Goal: Task Accomplishment & Management: Use online tool/utility

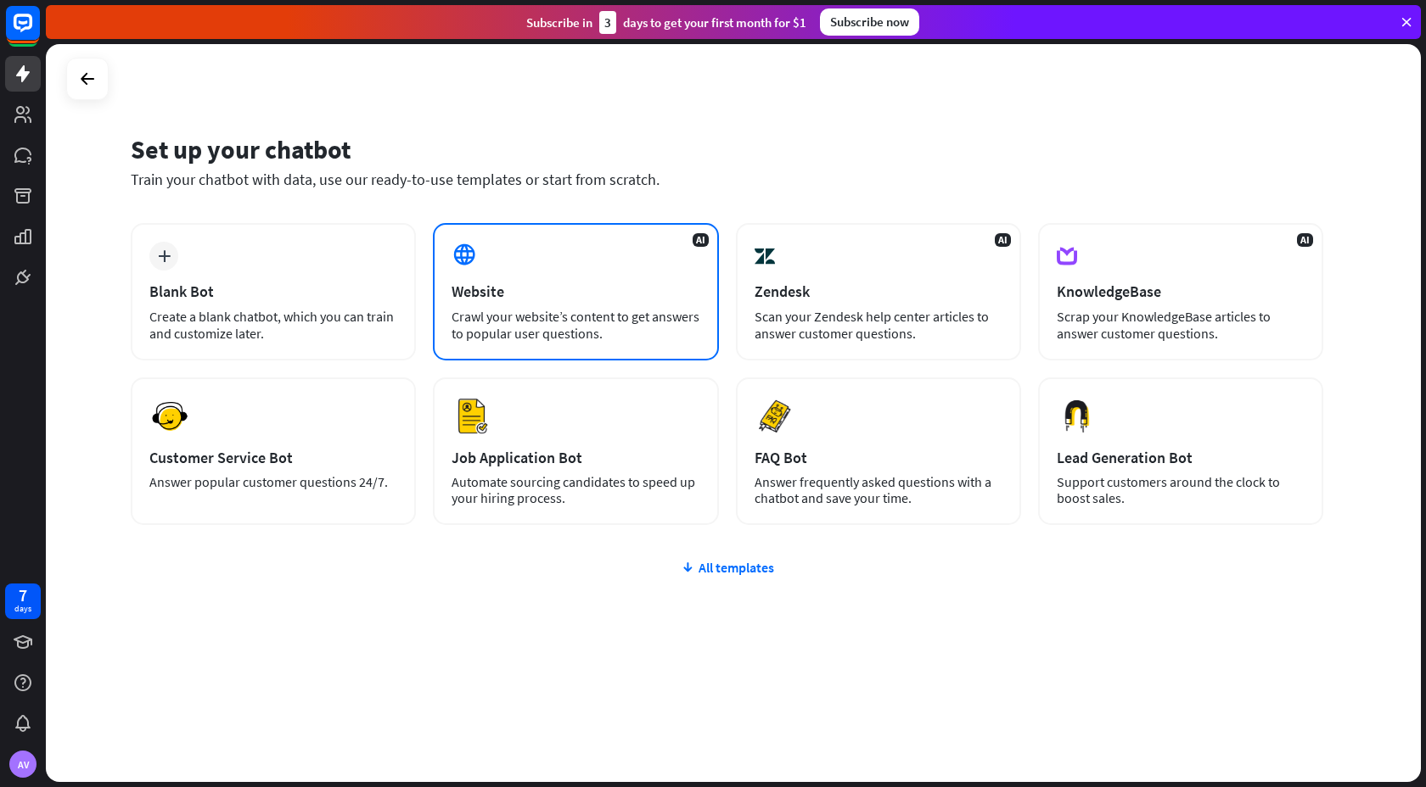
click at [616, 239] on div "AI Website Crawl your website’s content to get answers to popular user question…" at bounding box center [575, 291] width 285 height 137
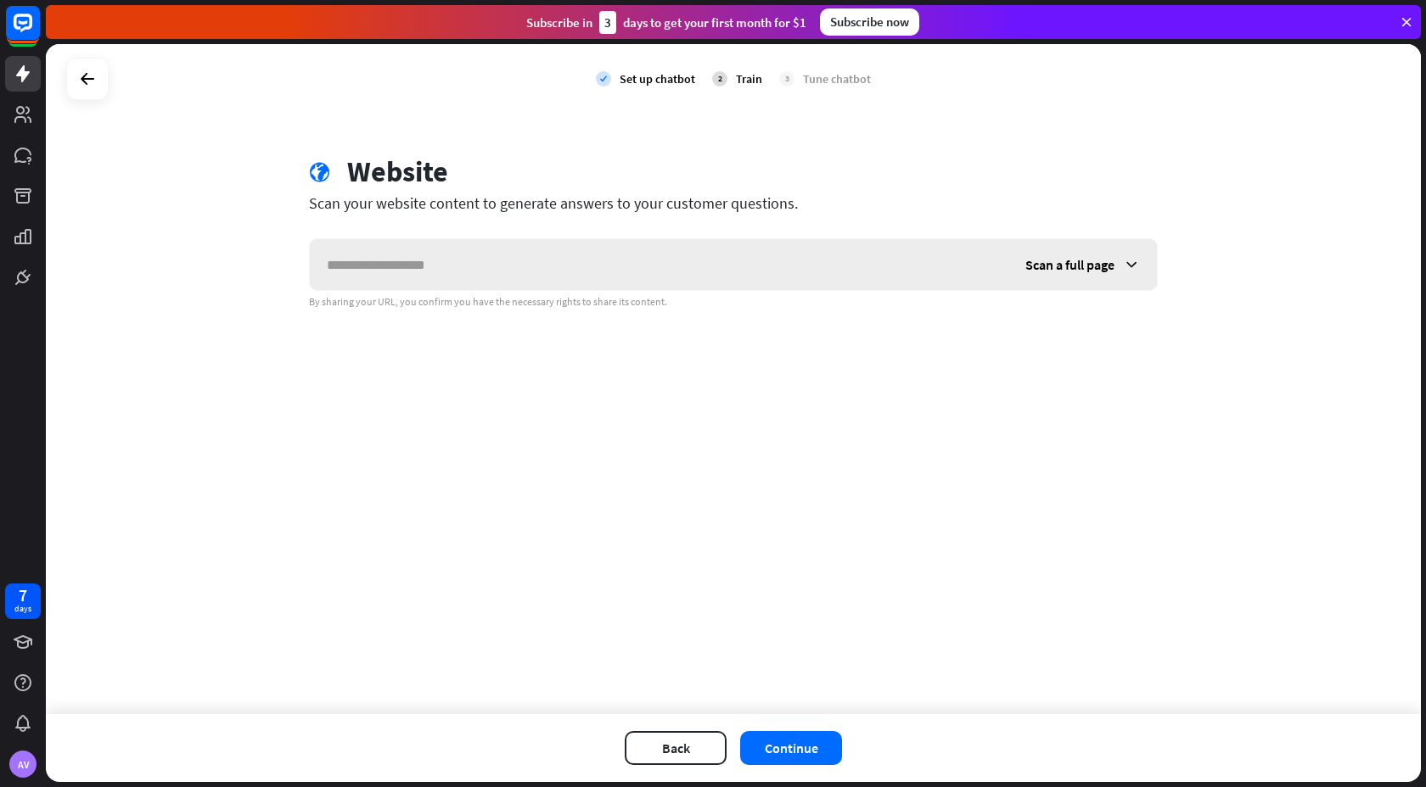
click at [570, 272] on input "text" at bounding box center [659, 264] width 698 height 51
click at [1082, 270] on span "Scan a full page" at bounding box center [1069, 264] width 89 height 17
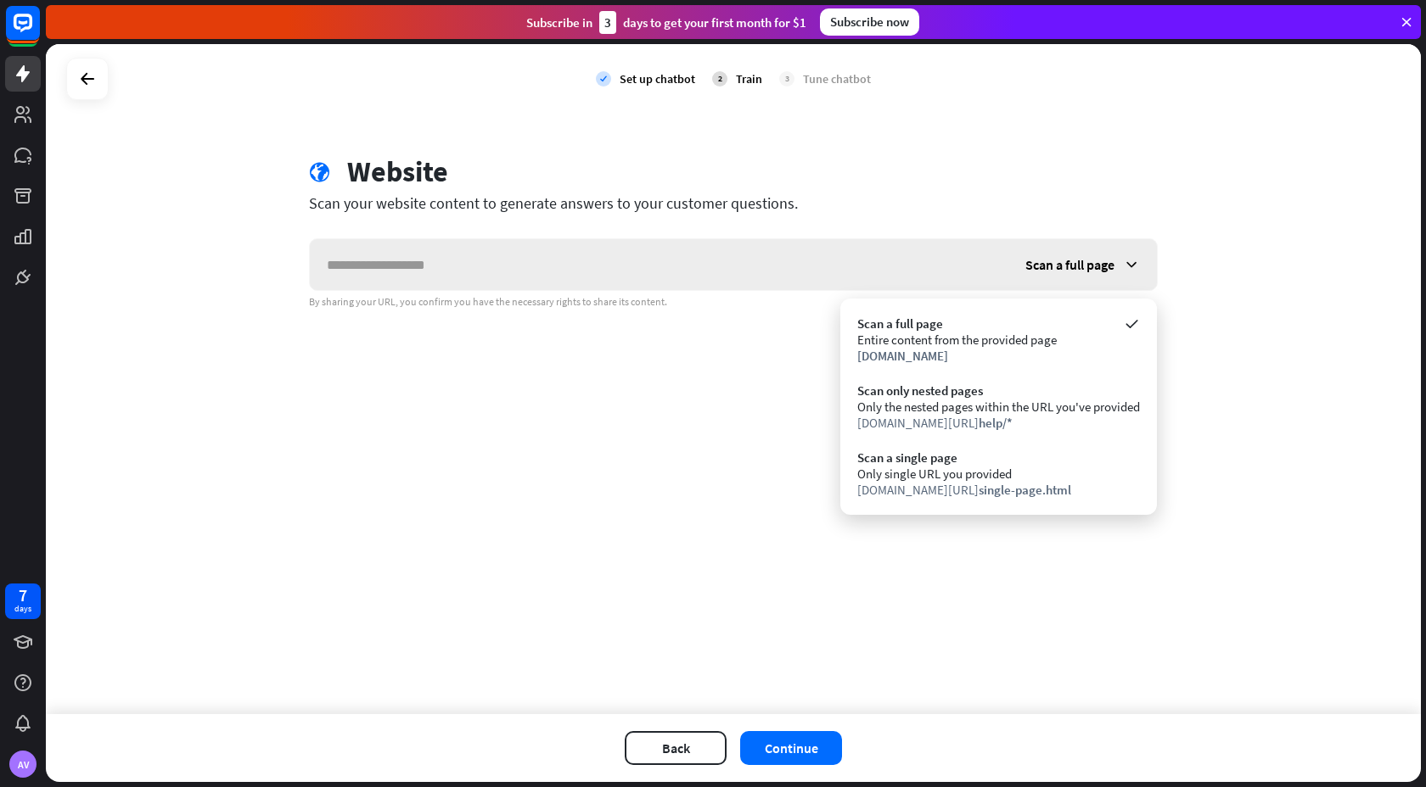
click at [1081, 267] on span "Scan a full page" at bounding box center [1069, 264] width 89 height 17
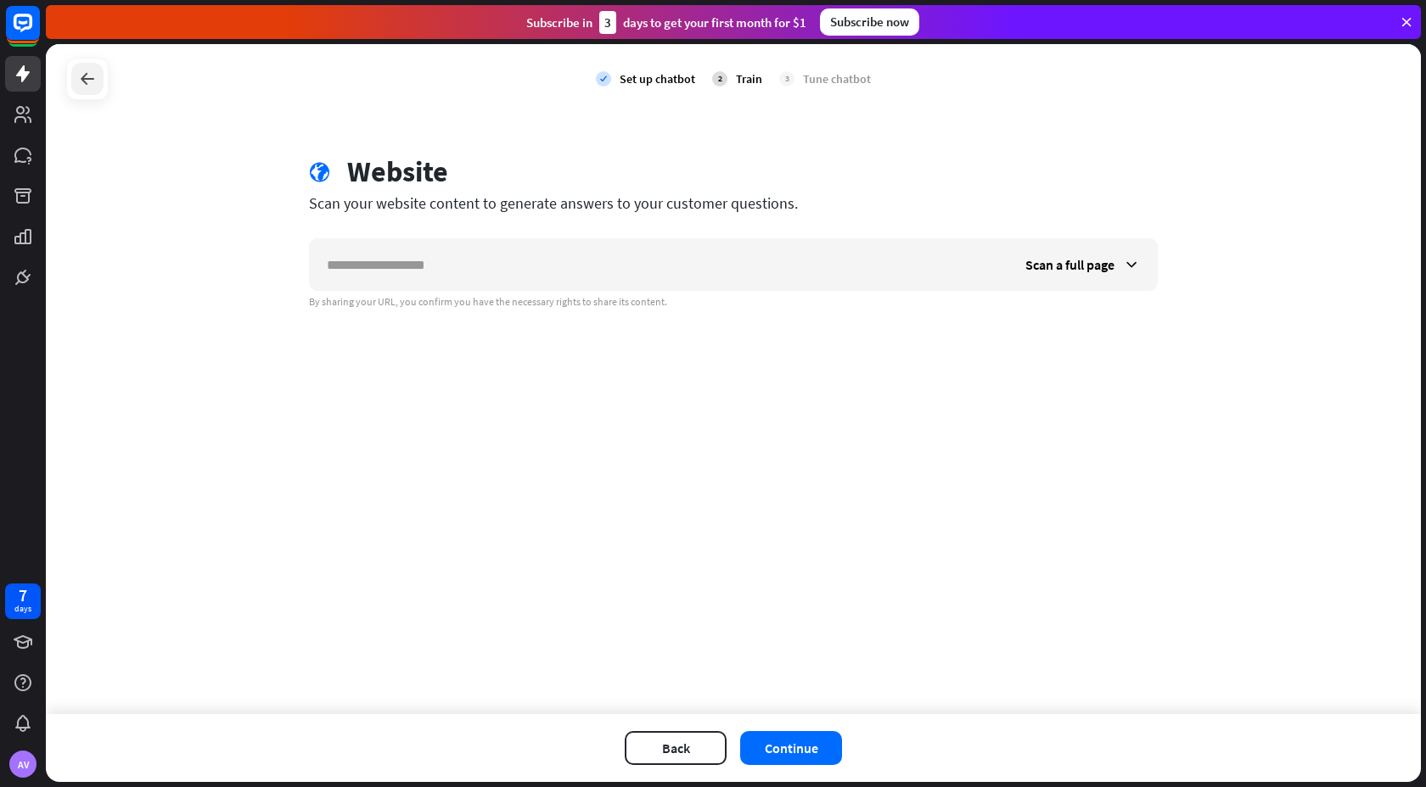
click at [103, 74] on div at bounding box center [87, 79] width 32 height 32
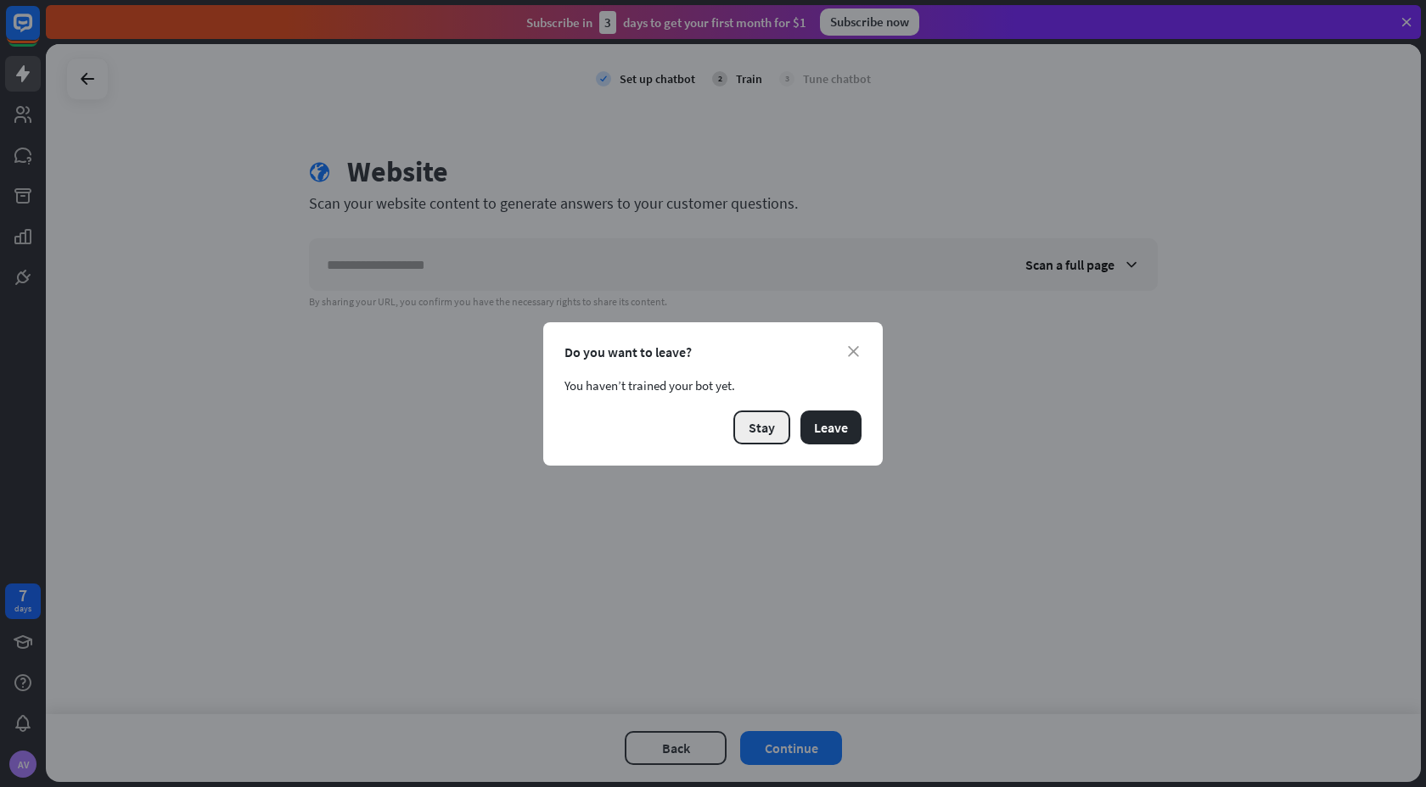
click at [740, 426] on button "Stay" at bounding box center [761, 428] width 57 height 34
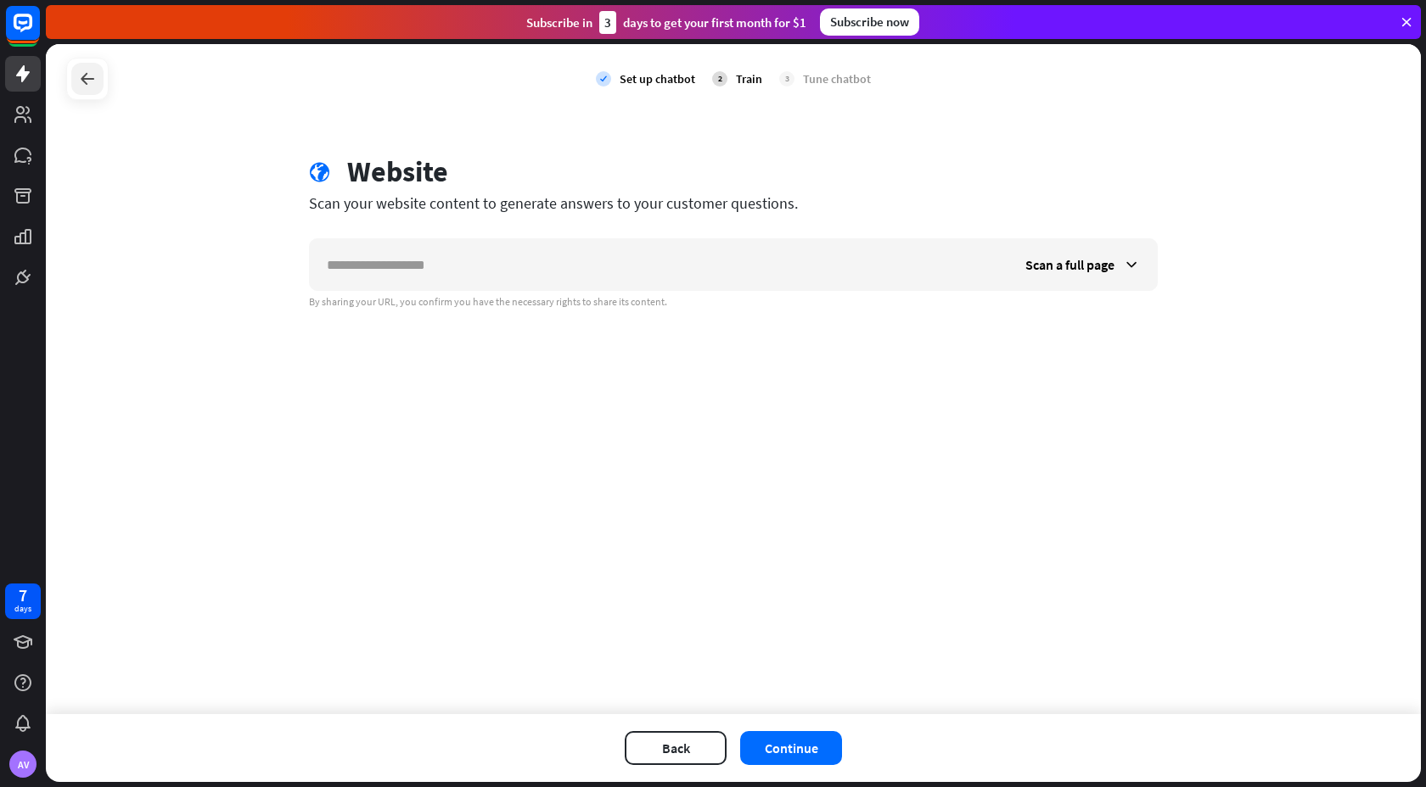
click at [101, 76] on div at bounding box center [87, 79] width 32 height 32
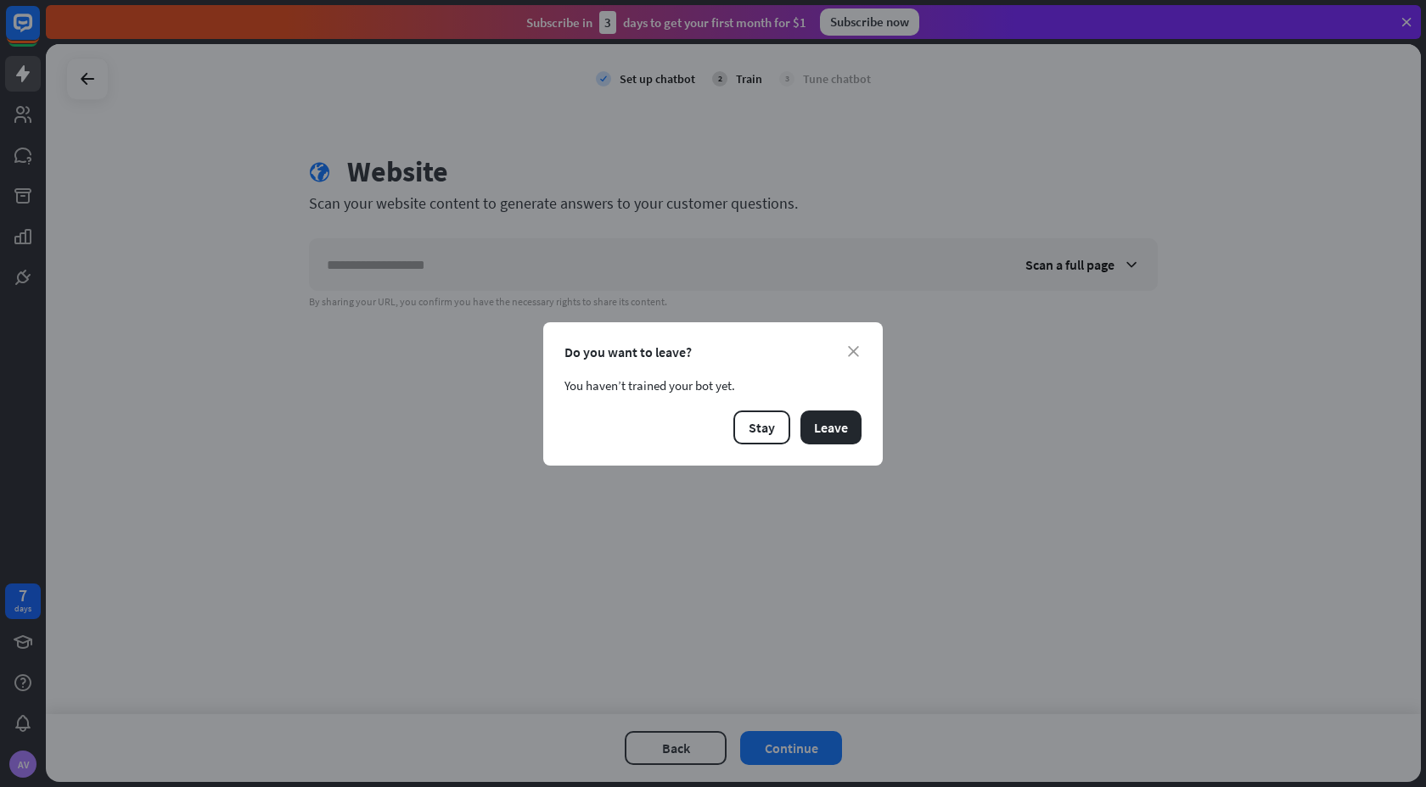
click at [794, 401] on div "close Do you want to leave? You haven’t trained your bot yet. Stay Leave" at bounding box center [712, 393] width 339 height 143
click at [821, 412] on button "Leave" at bounding box center [830, 428] width 61 height 34
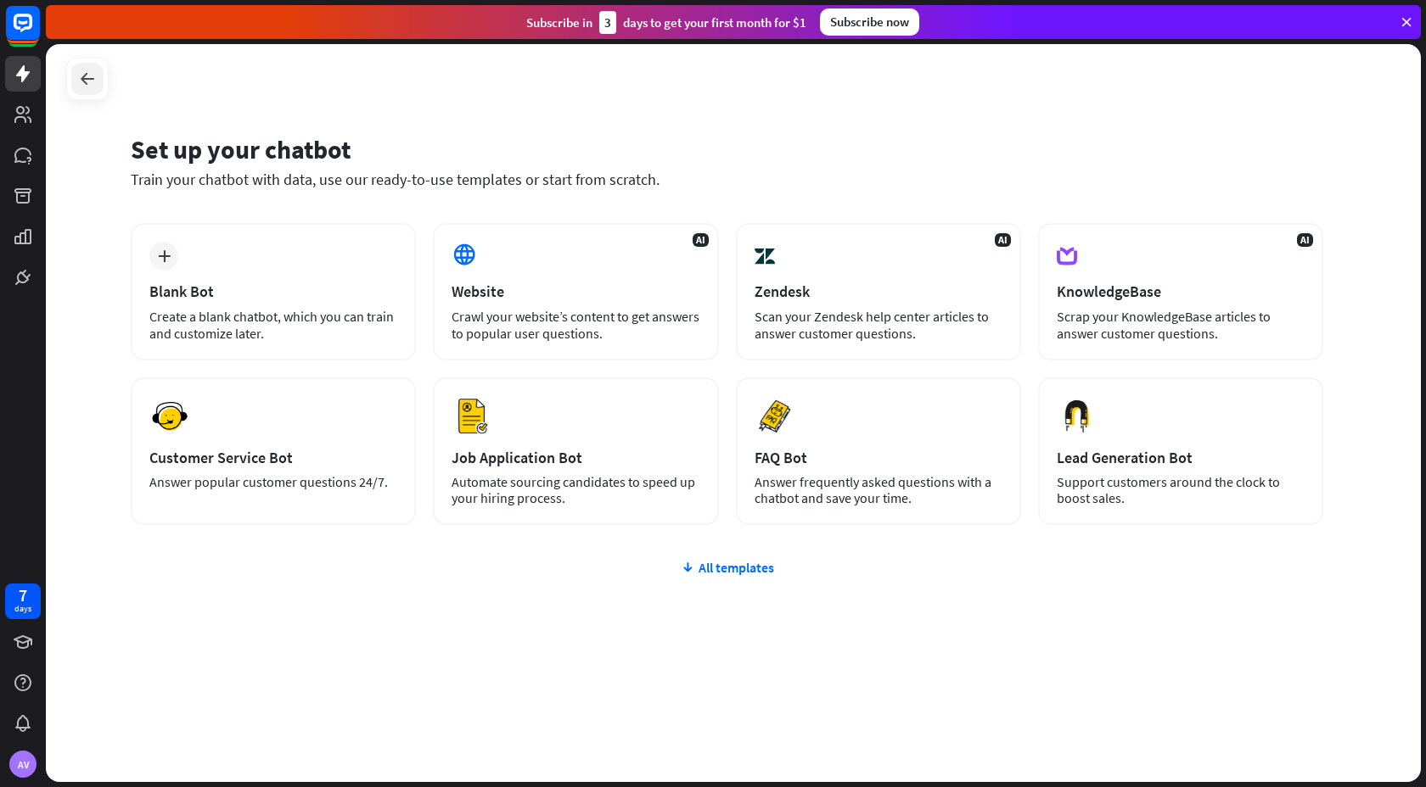
click at [87, 84] on icon at bounding box center [87, 79] width 20 height 20
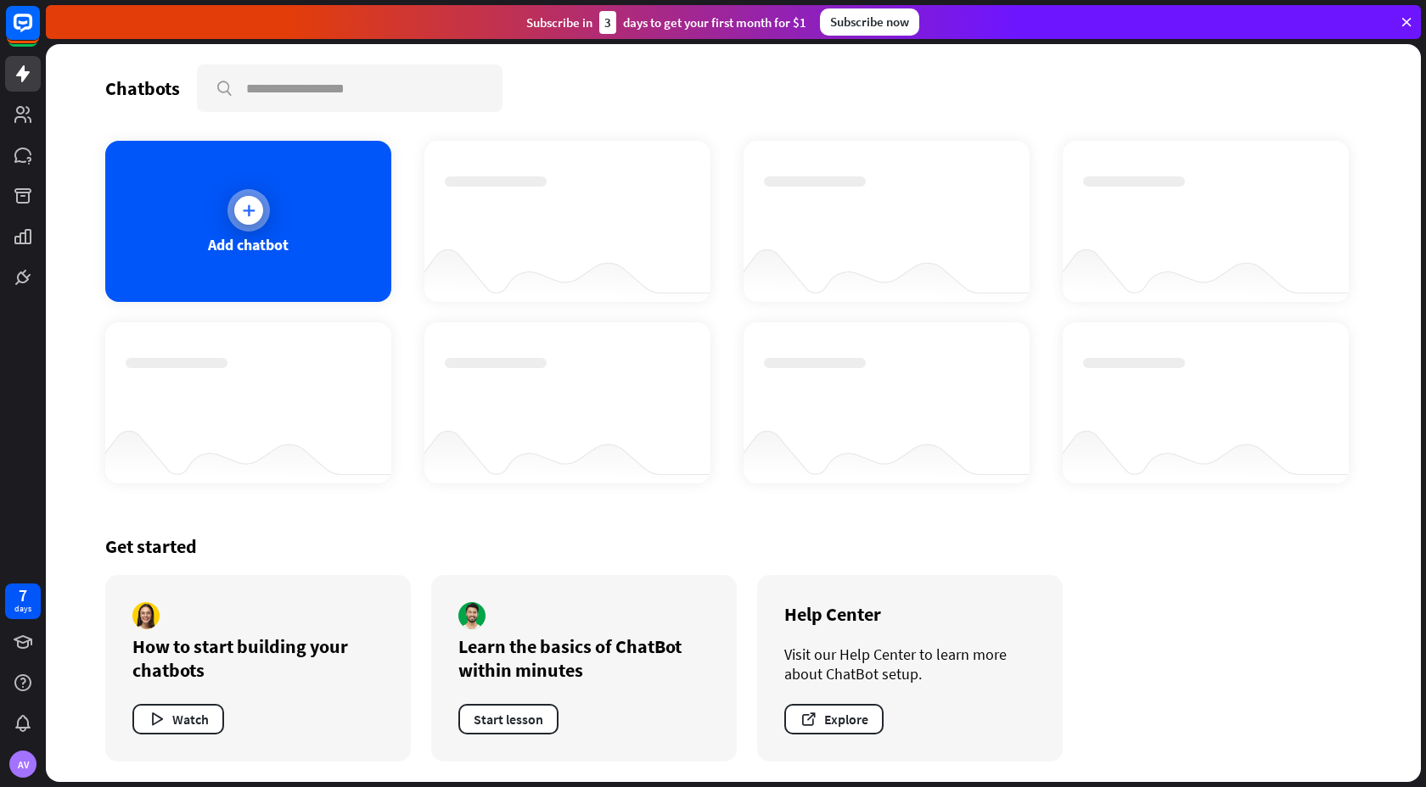
click at [260, 165] on div "Add chatbot" at bounding box center [248, 221] width 286 height 161
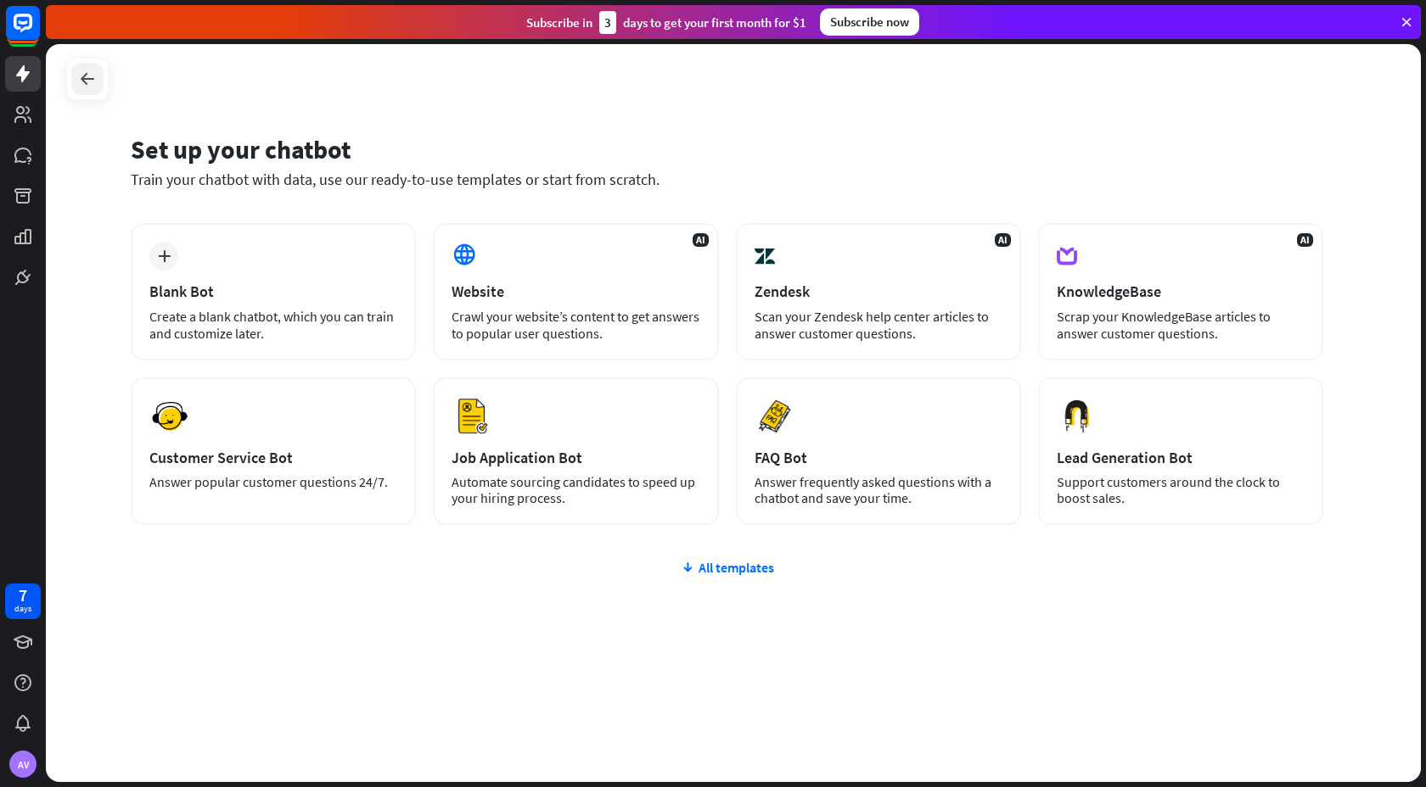
click at [98, 74] on div at bounding box center [87, 79] width 32 height 32
